Goal: Task Accomplishment & Management: Use online tool/utility

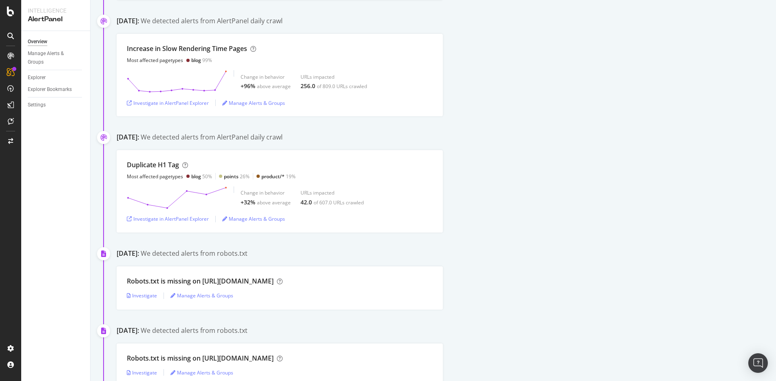
scroll to position [823, 0]
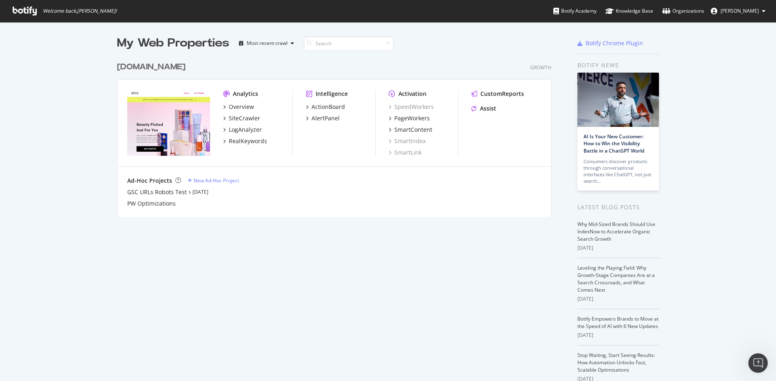
scroll to position [381, 776]
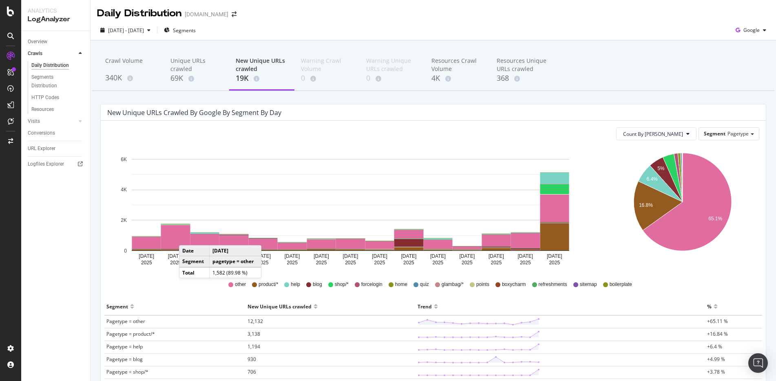
scroll to position [143, 0]
